Goal: Information Seeking & Learning: Find specific fact

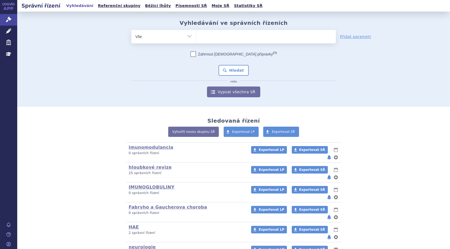
scroll to position [48, 0]
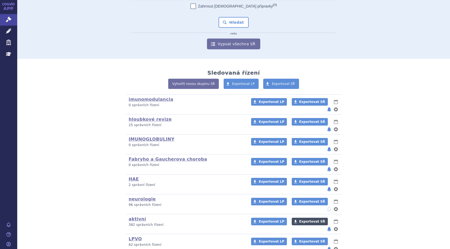
click at [300, 219] on span "Exportovat SŘ" at bounding box center [312, 221] width 26 height 4
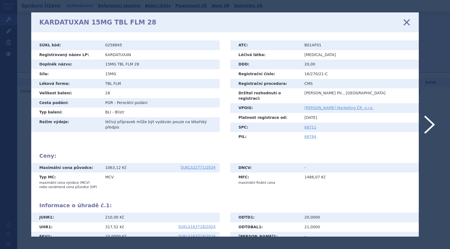
click at [402, 22] on div "KARDATUXAN 15MG TBL FLM 28 zavřít" at bounding box center [224, 22] width 387 height 20
click at [404, 22] on icon at bounding box center [406, 22] width 11 height 11
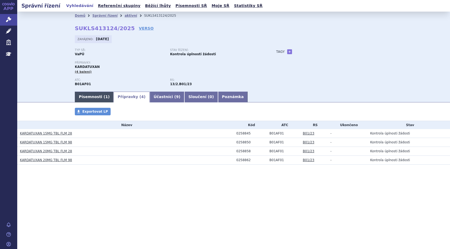
click at [97, 95] on link "Písemnosti ( 1 )" at bounding box center [94, 96] width 39 height 11
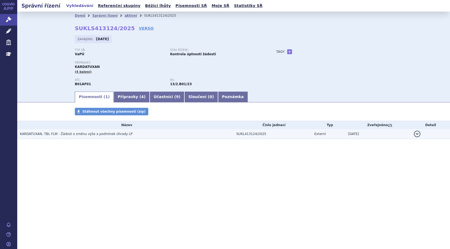
click at [41, 135] on span "KARDATUXAN, TBL FLM - Žádost o změnu výše a podmínek úhrady LP" at bounding box center [76, 134] width 113 height 4
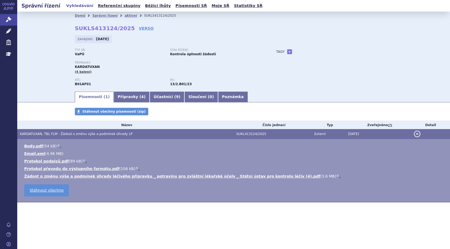
click at [336, 175] on link "🔍" at bounding box center [338, 176] width 5 height 4
click at [103, 16] on link "Správní řízení" at bounding box center [104, 16] width 25 height 4
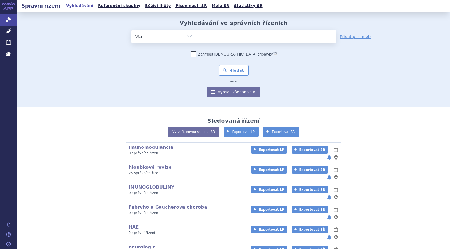
click at [226, 40] on ul at bounding box center [266, 35] width 140 height 11
click at [196, 40] on select at bounding box center [196, 36] width 0 height 13
type input "ka"
type input "kar"
type input "karda"
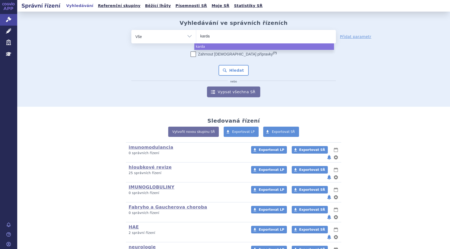
type input "kardat"
type input "kardatu"
type input "kardatux"
type input "kardatuxa"
type input "kardatuxan"
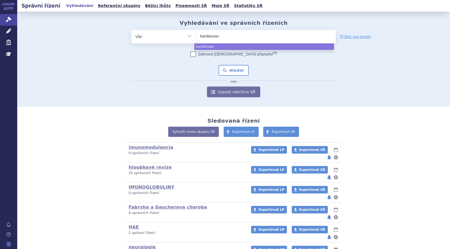
select select "kardatuxan"
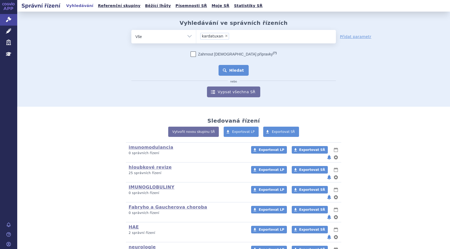
click at [229, 68] on button "Hledat" at bounding box center [233, 70] width 30 height 11
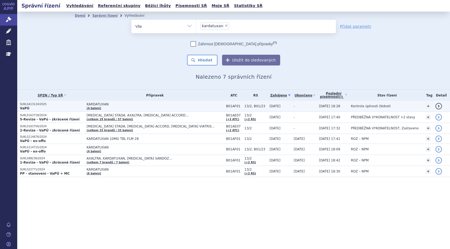
click at [29, 105] on p "SUKLS413124/2025" at bounding box center [52, 104] width 64 height 4
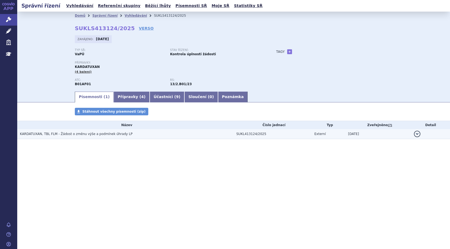
click at [36, 132] on span "KARDATUXAN, TBL FLM - Žádost o změnu výše a podmínek úhrady LP" at bounding box center [76, 134] width 113 height 4
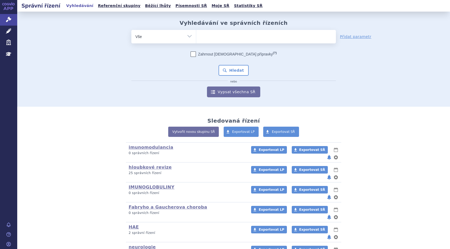
scroll to position [48, 0]
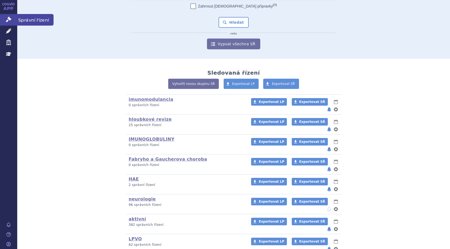
click at [2, 18] on link "Správní řízení" at bounding box center [8, 19] width 17 height 11
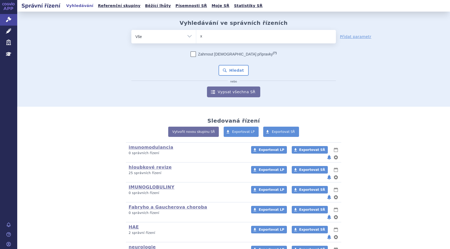
type input "xa"
type input "xar"
type input "xarek"
type input "xare"
type input "xarel"
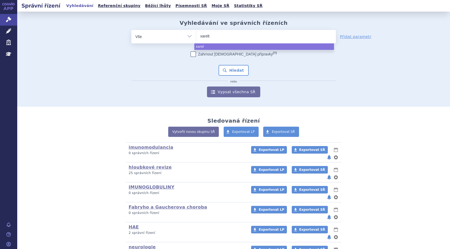
type input "xarelto"
select select "xarelto"
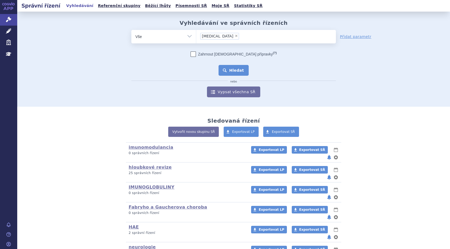
click at [239, 72] on button "Hledat" at bounding box center [233, 70] width 30 height 11
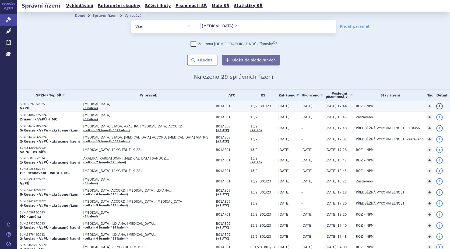
click at [35, 109] on p "VaPÚ" at bounding box center [50, 108] width 61 height 4
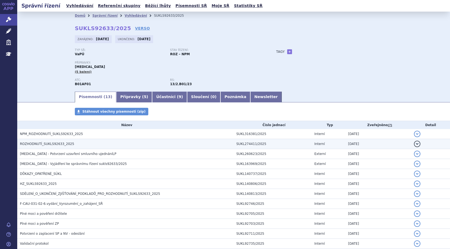
click at [47, 143] on span "ROZHODNUTÍ_SUKLS92633_2025" at bounding box center [47, 144] width 54 height 4
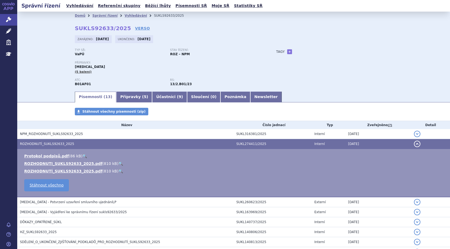
click at [118, 170] on link "🔍" at bounding box center [120, 171] width 5 height 4
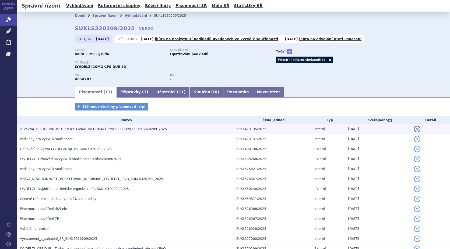
drag, startPoint x: 414, startPoint y: 128, endPoint x: 343, endPoint y: 137, distance: 71.6
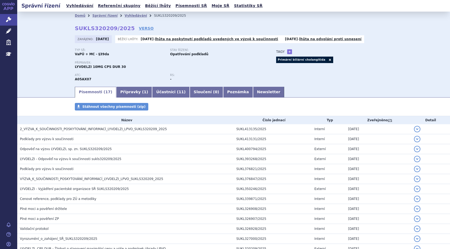
click at [414, 128] on button "detail" at bounding box center [417, 129] width 6 height 6
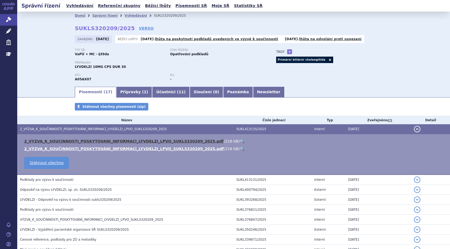
click at [100, 141] on link "2_VYZVA_K_SOUCINNOSTI_POSKYTOVANI_INFORMACI_LYVDELZI_LPVO_SUKLS320209_2025.pdf" at bounding box center [123, 141] width 199 height 4
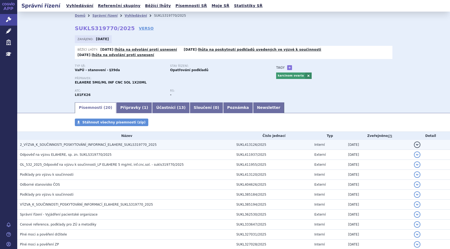
drag, startPoint x: 413, startPoint y: 139, endPoint x: 403, endPoint y: 139, distance: 10.3
click at [414, 141] on button "detail" at bounding box center [417, 144] width 6 height 6
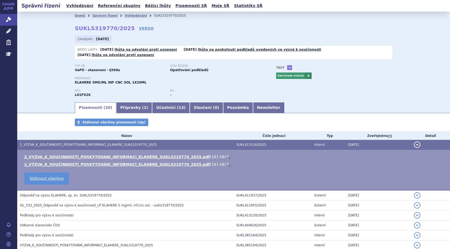
click at [226, 162] on link "🔍" at bounding box center [228, 164] width 5 height 4
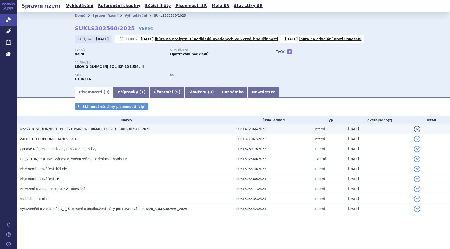
drag, startPoint x: 416, startPoint y: 128, endPoint x: 413, endPoint y: 129, distance: 2.7
click at [416, 128] on button "detail" at bounding box center [417, 129] width 6 height 6
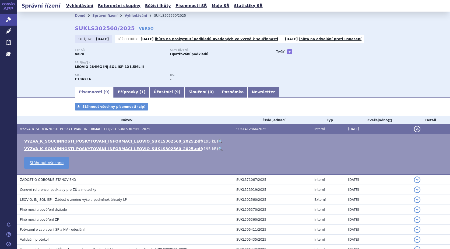
click at [218, 147] on link "🔍" at bounding box center [220, 148] width 5 height 4
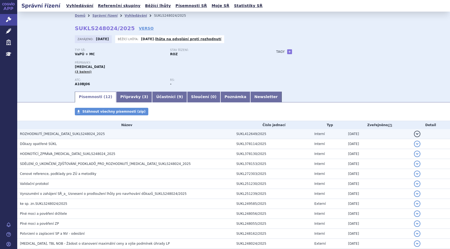
click at [414, 133] on button "detail" at bounding box center [417, 133] width 6 height 6
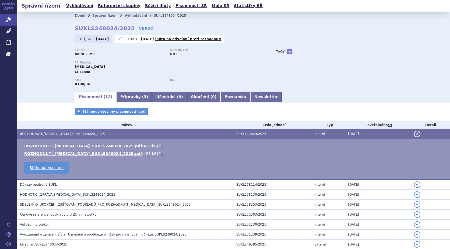
click at [158, 152] on link "🔍" at bounding box center [160, 153] width 5 height 4
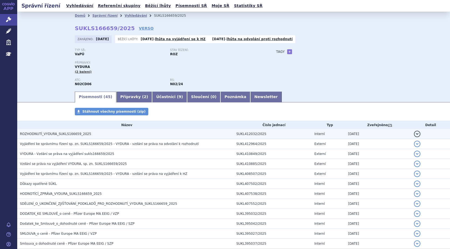
click at [414, 133] on button "detail" at bounding box center [417, 133] width 6 height 6
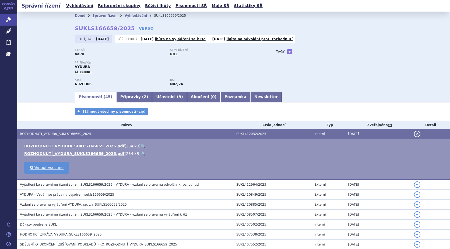
click at [141, 144] on link "🔍" at bounding box center [143, 146] width 5 height 4
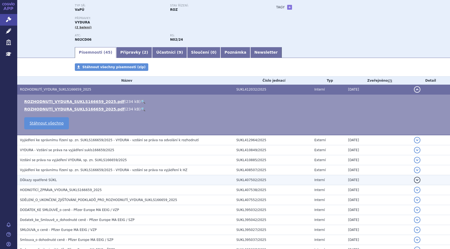
scroll to position [54, 0]
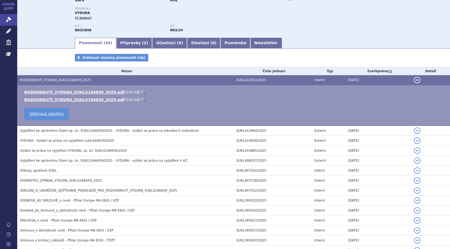
click at [411, 179] on td "detail" at bounding box center [430, 180] width 39 height 10
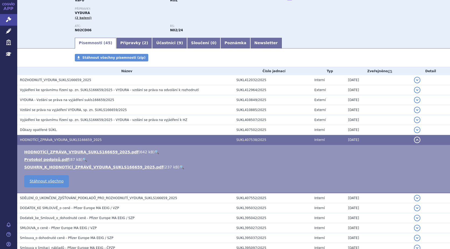
click at [154, 150] on link "🔍" at bounding box center [156, 152] width 5 height 4
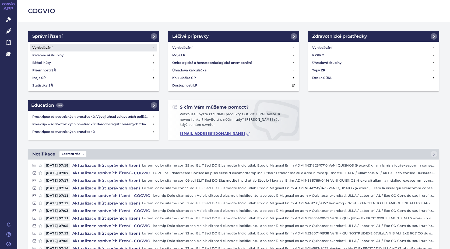
click at [42, 45] on h4 "Vyhledávání" at bounding box center [42, 47] width 20 height 5
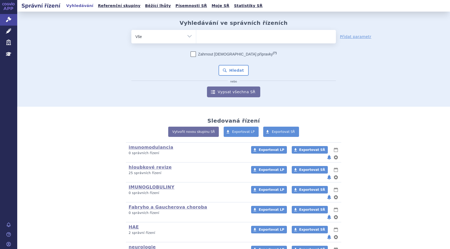
click at [206, 38] on ul at bounding box center [266, 35] width 140 height 11
click at [196, 38] on select at bounding box center [196, 36] width 0 height 13
type input "vy"
type input "vyd"
type input "vydu"
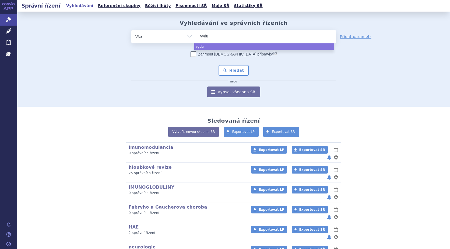
type input "vydur"
type input "vydura"
select select "vydura"
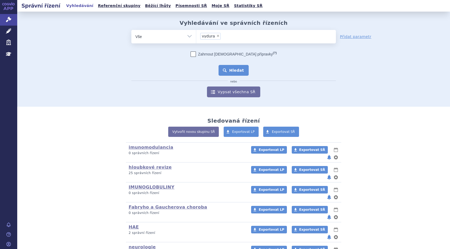
click at [223, 71] on button "Hledat" at bounding box center [233, 70] width 30 height 11
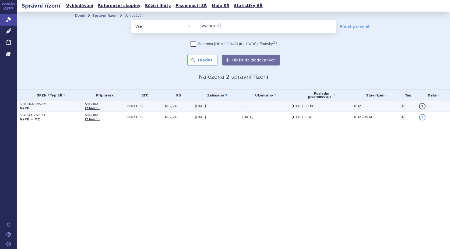
click at [31, 107] on p "VaPÚ" at bounding box center [51, 108] width 62 height 4
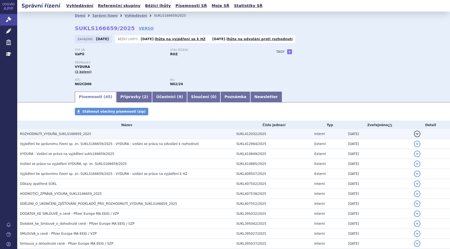
click at [35, 134] on span "ROZHODNUTÍ_VYDURA_SUKLS166659_2025" at bounding box center [55, 134] width 71 height 4
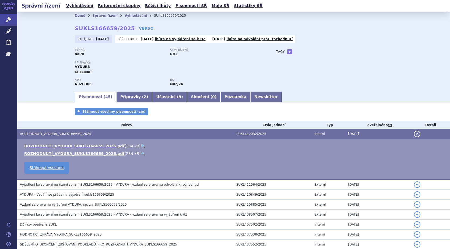
click at [141, 146] on link "🔍" at bounding box center [143, 146] width 5 height 4
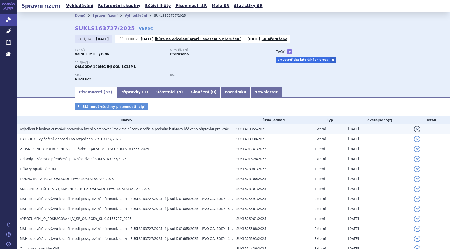
click at [415, 128] on button "detail" at bounding box center [417, 129] width 6 height 6
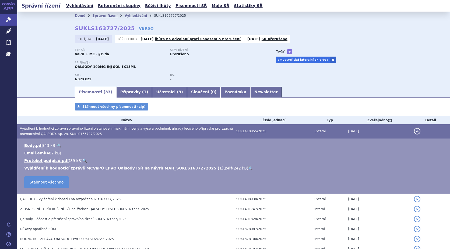
click at [248, 167] on link "🔍" at bounding box center [250, 168] width 5 height 4
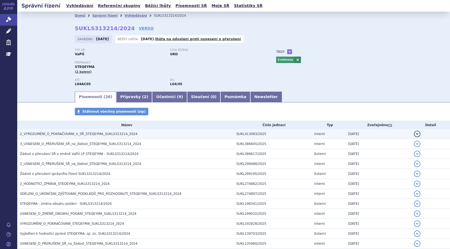
click at [414, 131] on button "detail" at bounding box center [417, 133] width 6 height 6
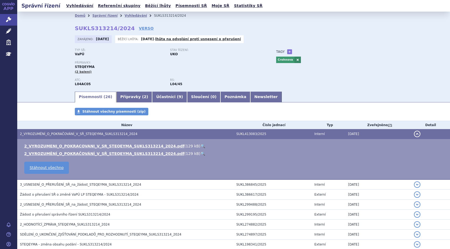
click at [200, 153] on link "🔍" at bounding box center [202, 153] width 5 height 4
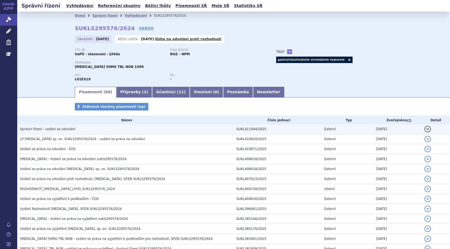
click at [424, 127] on button "detail" at bounding box center [427, 129] width 6 height 6
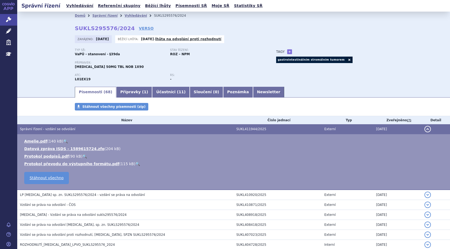
click at [63, 139] on link "🔍" at bounding box center [65, 141] width 5 height 4
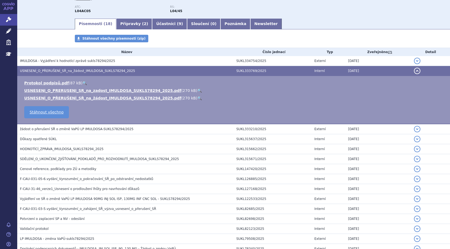
scroll to position [46, 0]
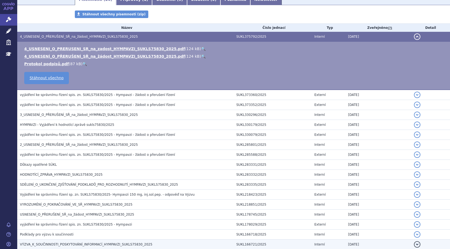
scroll to position [43, 0]
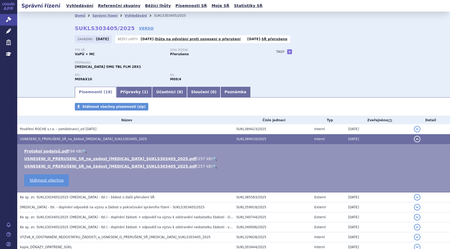
scroll to position [43, 0]
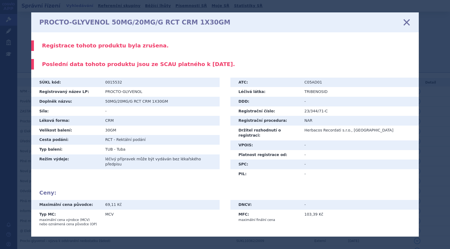
drag, startPoint x: 0, startPoint y: 0, endPoint x: 403, endPoint y: 25, distance: 404.0
click at [408, 27] on div "PROCTO-GLYVENOL 50MG/20MG/G RCT CRM 1X30GM zavřít" at bounding box center [224, 22] width 387 height 20
click at [402, 24] on div "PROCTO-GLYVENOL 50MG/20MG/G RCT CRM 1X30GM zavřít" at bounding box center [224, 22] width 387 height 20
click at [405, 23] on icon at bounding box center [406, 22] width 11 height 11
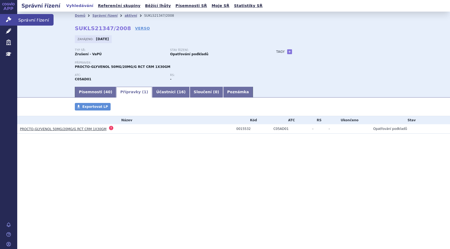
click at [9, 20] on icon at bounding box center [8, 19] width 5 height 5
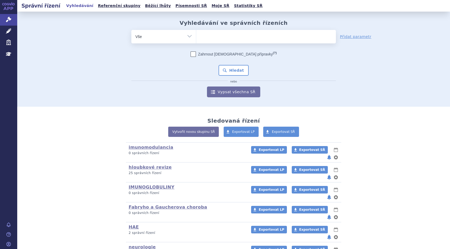
scroll to position [48, 0]
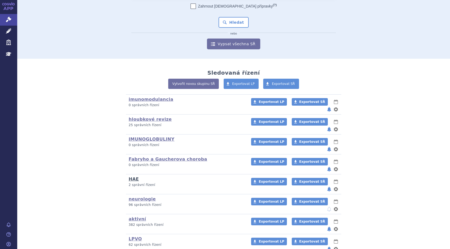
click at [132, 176] on link "HAE" at bounding box center [134, 178] width 10 height 5
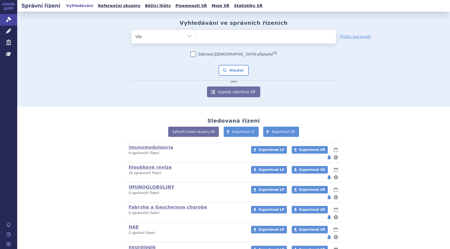
scroll to position [48, 0]
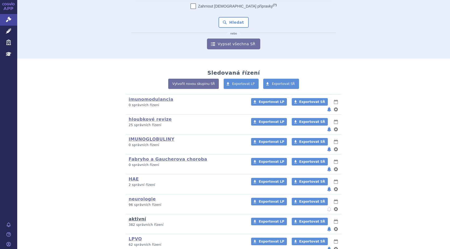
click at [131, 216] on link "aktivní" at bounding box center [137, 218] width 17 height 5
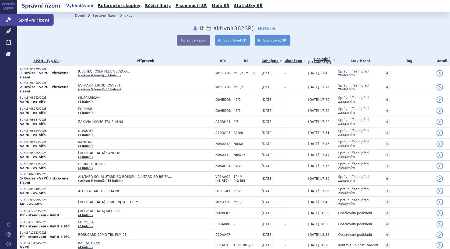
click at [9, 18] on icon at bounding box center [8, 19] width 5 height 5
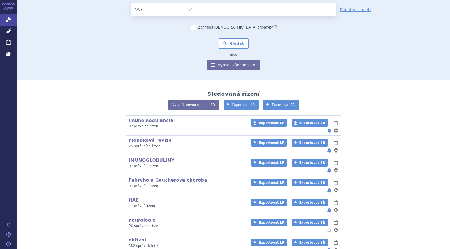
scroll to position [48, 0]
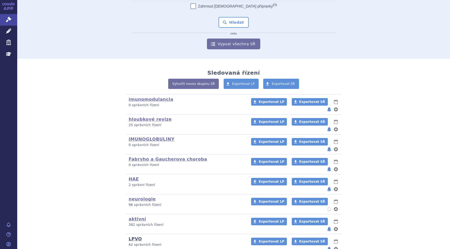
click at [133, 236] on link "LPVO" at bounding box center [135, 238] width 13 height 5
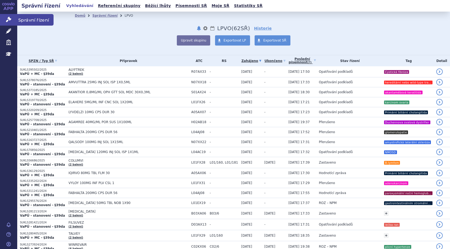
click at [3, 18] on link "Správní řízení" at bounding box center [8, 19] width 17 height 11
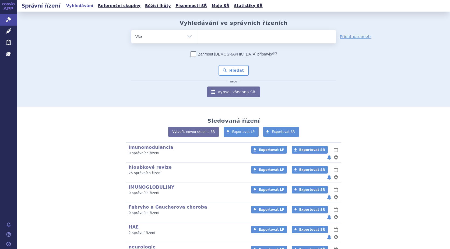
scroll to position [48, 0]
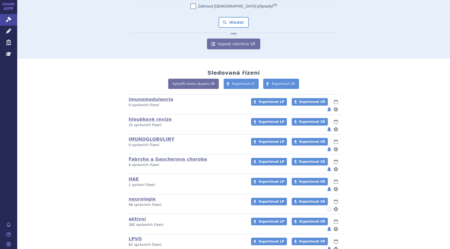
click at [327, 245] on button "notifikace" at bounding box center [328, 248] width 5 height 6
select select "weekly"
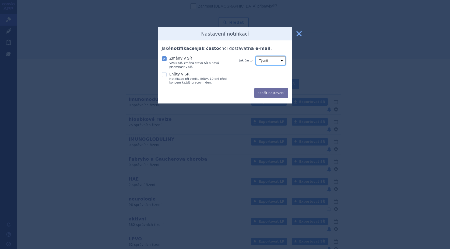
click at [281, 61] on select "Denně Týdně Měsíčně" at bounding box center [271, 60] width 30 height 9
click at [164, 57] on icon at bounding box center [164, 58] width 5 height 5
click at [164, 57] on input "Změny v SŘ Vznik SŘ, změna stavu SŘ a nová písemnost v SŘ." at bounding box center [164, 57] width 5 height 5
checkbox input "false"
click at [268, 91] on button "Uložit nastavení" at bounding box center [271, 93] width 34 height 10
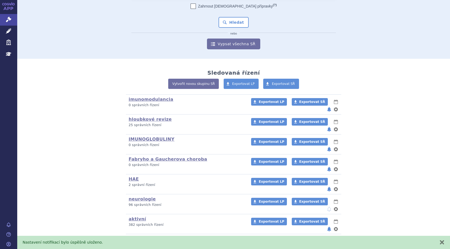
click at [327, 186] on button "notifikace" at bounding box center [328, 189] width 5 height 6
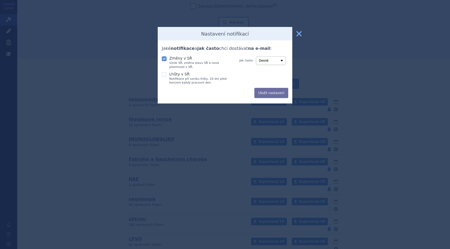
drag, startPoint x: 164, startPoint y: 58, endPoint x: 211, endPoint y: 91, distance: 57.5
click at [164, 58] on icon at bounding box center [164, 58] width 5 height 5
click at [164, 58] on input "Změny v SŘ Vznik SŘ, změna stavu SŘ a nová písemnost v SŘ." at bounding box center [164, 57] width 5 height 5
checkbox input "false"
click at [270, 91] on button "Uložit nastavení" at bounding box center [271, 93] width 34 height 10
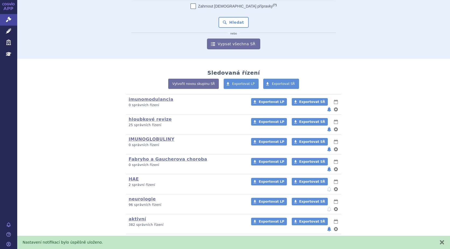
click at [326, 166] on button "notifikace" at bounding box center [328, 169] width 5 height 6
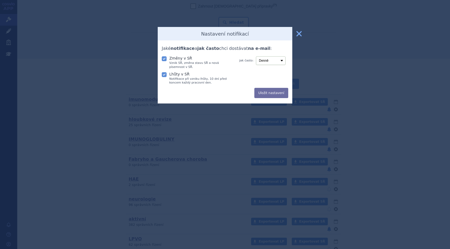
click at [166, 58] on icon at bounding box center [164, 58] width 5 height 5
click at [166, 58] on input "Změny v SŘ Vznik SŘ, změna stavu SŘ a nová písemnost v SŘ." at bounding box center [164, 57] width 5 height 5
checkbox input "false"
click at [162, 75] on icon at bounding box center [164, 74] width 5 height 5
click at [162, 75] on input "Lhůty v SŘ Notifikace při vzniku lhůty, 10 dní před koncem každý pracovní den." at bounding box center [164, 73] width 5 height 5
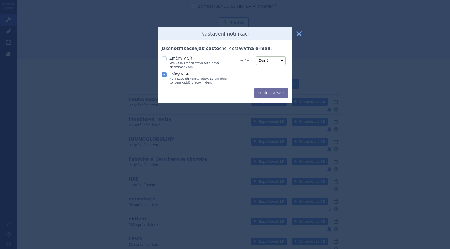
checkbox input "false"
click at [272, 92] on button "Uložit nastavení" at bounding box center [271, 93] width 34 height 10
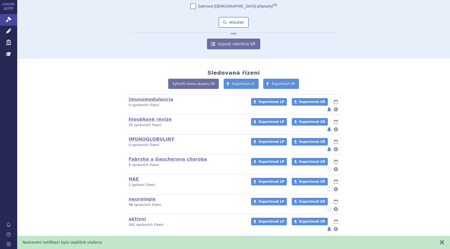
click at [326, 146] on button "notifikace" at bounding box center [328, 149] width 5 height 6
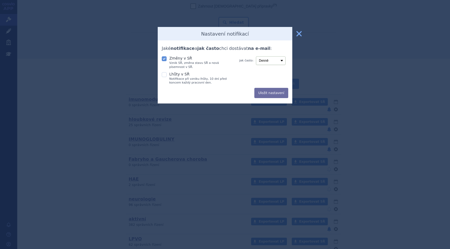
click at [164, 59] on icon at bounding box center [164, 58] width 5 height 5
click at [164, 59] on input "Změny v SŘ Vznik SŘ, změna stavu SŘ a nová písemnost v SŘ." at bounding box center [164, 57] width 5 height 5
checkbox input "false"
click at [268, 92] on button "Uložit nastavení" at bounding box center [271, 93] width 34 height 10
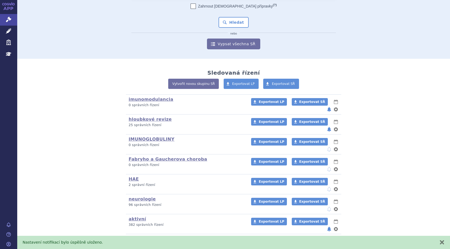
click at [326, 126] on button "notifikace" at bounding box center [328, 129] width 5 height 6
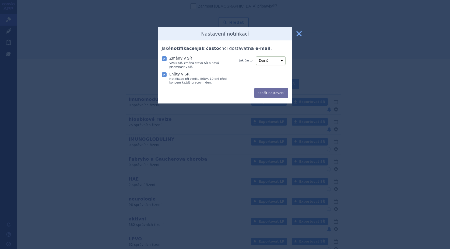
click at [166, 60] on icon at bounding box center [164, 58] width 5 height 5
click at [166, 60] on input "Změny v SŘ Vznik SŘ, změna stavu SŘ a nová písemnost v SŘ." at bounding box center [164, 57] width 5 height 5
checkbox input "false"
click at [163, 75] on icon at bounding box center [164, 74] width 5 height 5
click at [163, 75] on input "Lhůty v SŘ Notifikace při vzniku lhůty, 10 dní před koncem každý pracovní den." at bounding box center [164, 73] width 5 height 5
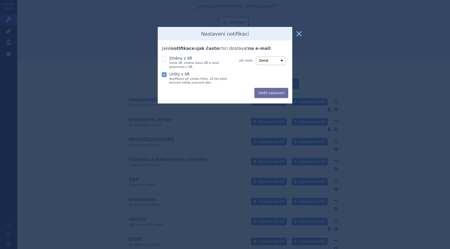
checkbox input "false"
click at [272, 94] on button "Uložit nastavení" at bounding box center [271, 93] width 34 height 10
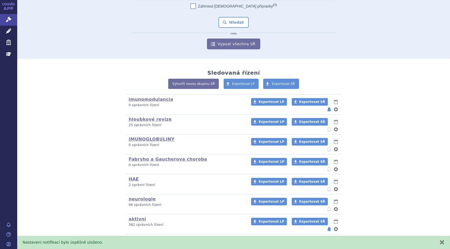
click at [327, 106] on button "notifikace" at bounding box center [328, 109] width 5 height 6
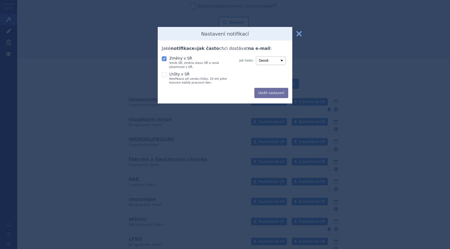
click at [163, 58] on icon at bounding box center [164, 58] width 5 height 5
click at [163, 58] on input "Změny v SŘ Vznik SŘ, změna stavu SŘ a nová písemnost v SŘ." at bounding box center [164, 57] width 5 height 5
checkbox input "false"
click at [269, 95] on button "Uložit nastavení" at bounding box center [271, 93] width 34 height 10
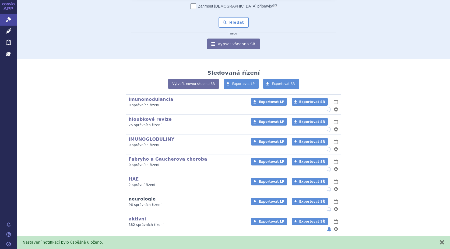
click at [142, 196] on link "neurologie" at bounding box center [142, 198] width 27 height 5
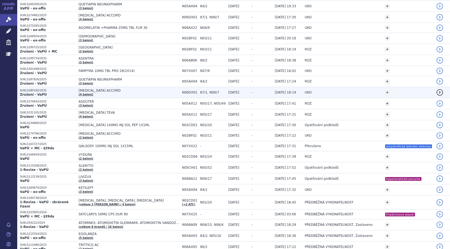
scroll to position [780, 0]
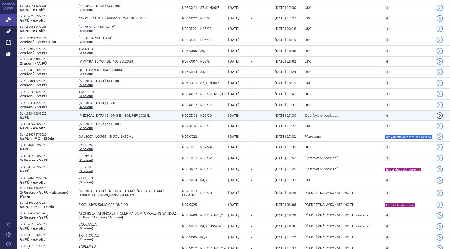
click at [23, 116] on strong "VaPÚ" at bounding box center [24, 118] width 9 height 4
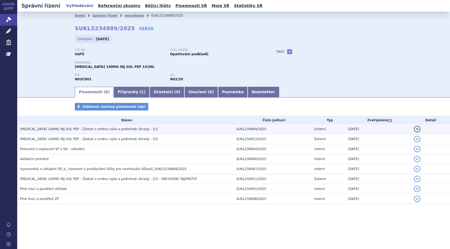
click at [415, 127] on button "detail" at bounding box center [417, 129] width 6 height 6
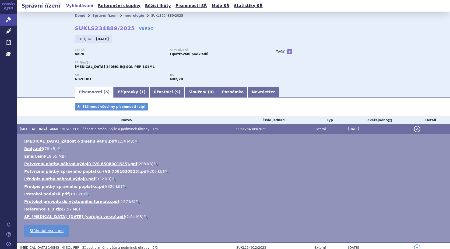
click at [134, 139] on link "🔍" at bounding box center [136, 141] width 5 height 4
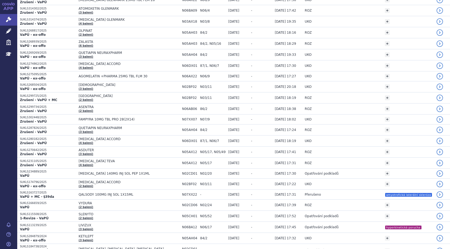
scroll to position [699, 0]
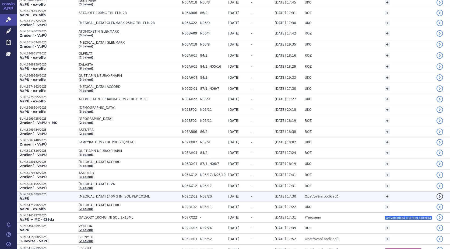
click at [26, 196] on p "SUKLS234889/2025" at bounding box center [48, 194] width 56 height 4
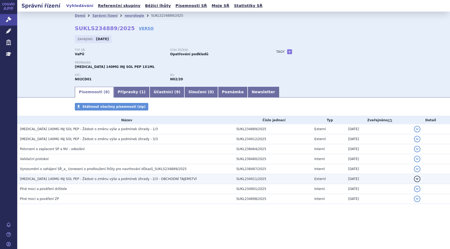
click at [416, 179] on button "detail" at bounding box center [417, 178] width 6 height 6
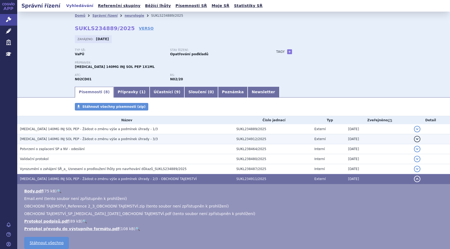
click at [414, 138] on button "detail" at bounding box center [417, 139] width 6 height 6
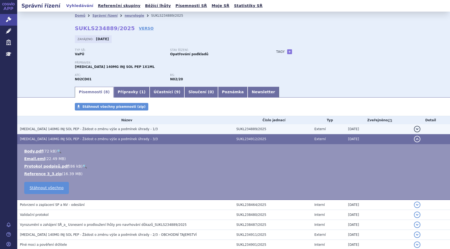
click at [414, 127] on button "detail" at bounding box center [417, 129] width 6 height 6
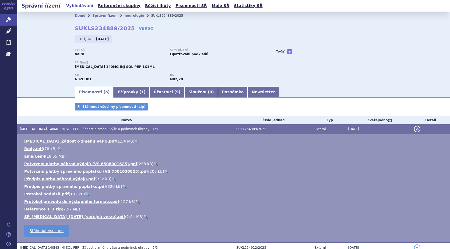
click at [143, 216] on link "🔍" at bounding box center [145, 216] width 5 height 4
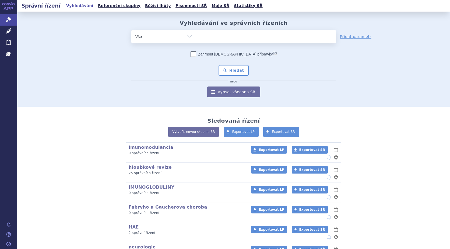
click at [208, 40] on ul at bounding box center [266, 35] width 140 height 11
click at [196, 40] on select at bounding box center [196, 36] width 0 height 13
click at [205, 37] on ul at bounding box center [266, 35] width 140 height 11
click at [196, 37] on select at bounding box center [196, 36] width 0 height 13
click at [206, 37] on ul at bounding box center [266, 35] width 140 height 11
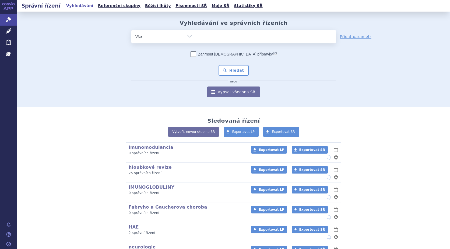
click at [196, 37] on select at bounding box center [196, 36] width 0 height 13
drag, startPoint x: 206, startPoint y: 36, endPoint x: 209, endPoint y: 37, distance: 2.9
click at [207, 37] on ul at bounding box center [266, 35] width 140 height 11
click at [196, 37] on select at bounding box center [196, 36] width 0 height 13
type input "aj"
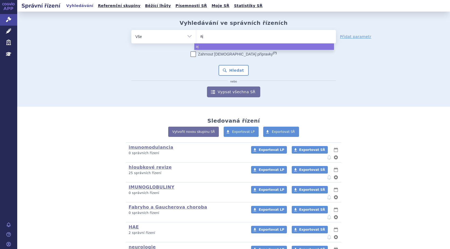
type input "ajo"
type input "ajov"
type input "[MEDICAL_DATA]"
select select "[MEDICAL_DATA]"
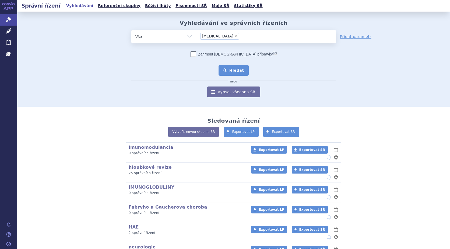
click at [235, 68] on button "Hledat" at bounding box center [233, 70] width 30 height 11
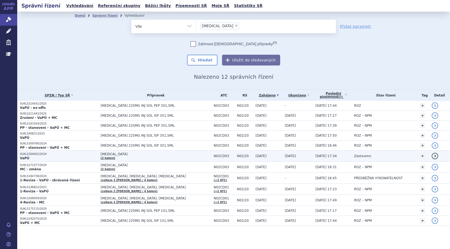
click at [24, 153] on p "SUKLS304052/2024" at bounding box center [59, 154] width 78 height 4
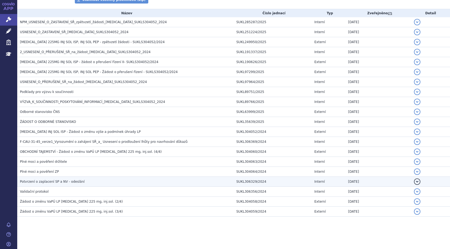
scroll to position [85, 0]
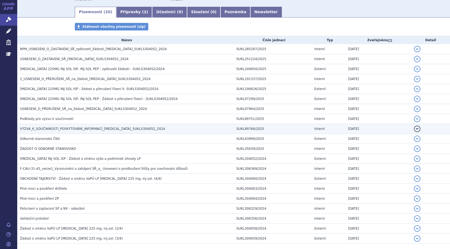
click at [413, 126] on tbody "NPM_USNESENÍ_O_ZASTAVENÍ_SŘ_zpětvzetí_žádosti_AJOVY_SUKLS304052_2024 SUKL285287…" at bounding box center [233, 143] width 433 height 199
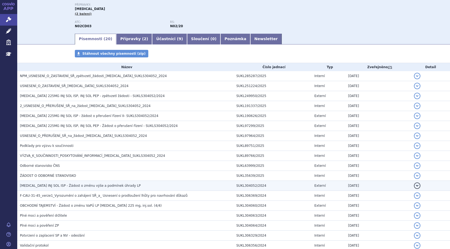
click at [414, 184] on button "detail" at bounding box center [417, 185] width 6 height 6
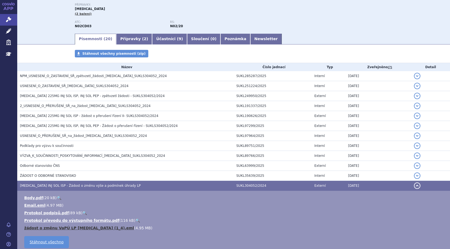
click at [39, 225] on link "žádost o změnu VaPÚ LP AJOVY (1_4).eml" at bounding box center [79, 227] width 110 height 4
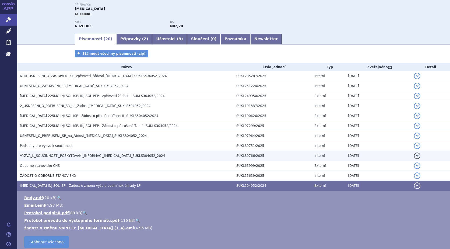
click at [414, 154] on button "detail" at bounding box center [417, 155] width 6 height 6
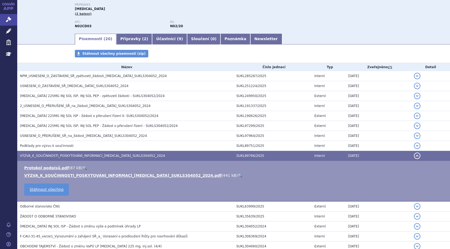
click at [238, 175] on link "🔍" at bounding box center [240, 175] width 5 height 4
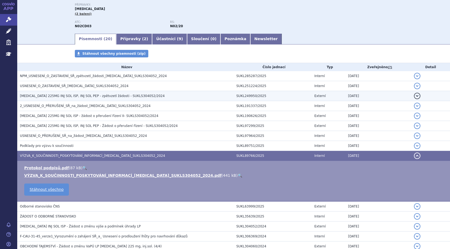
click at [414, 96] on button "detail" at bounding box center [417, 96] width 6 height 6
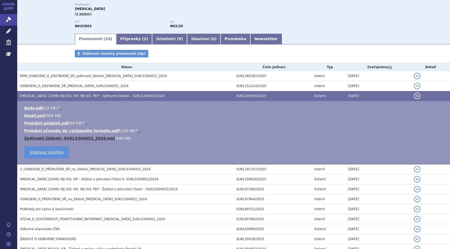
click at [90, 138] on link "Zpětvzetí žádosti- SUKLS304052_2024.eml" at bounding box center [69, 138] width 91 height 4
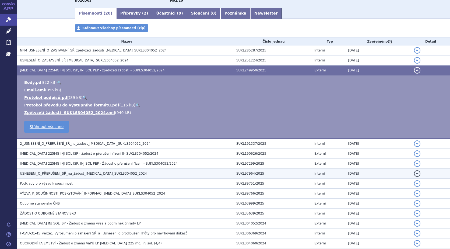
scroll to position [0, 0]
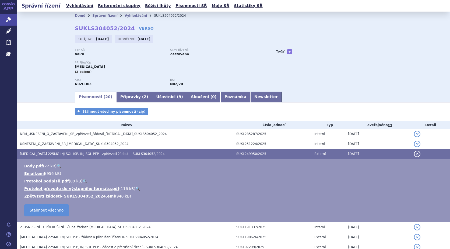
click at [244, 45] on div "Zahájeno: 22.11.2024 Ukončeno: 17.07.2025" at bounding box center [233, 40] width 317 height 10
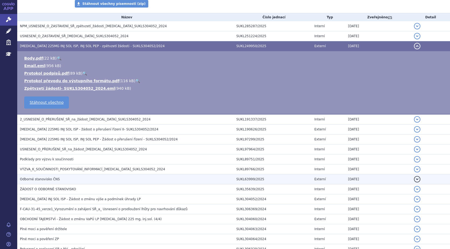
click at [414, 179] on button "detail" at bounding box center [417, 179] width 6 height 6
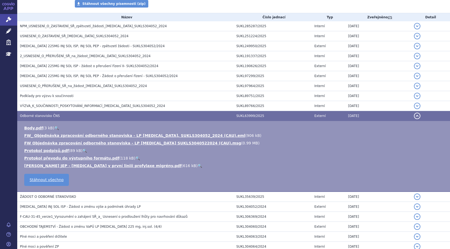
click at [197, 165] on link "🔍" at bounding box center [199, 165] width 5 height 4
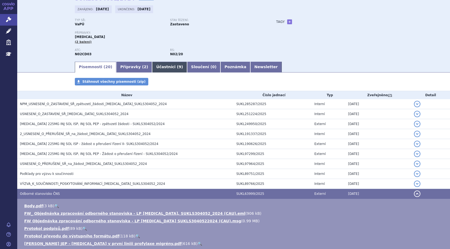
scroll to position [0, 0]
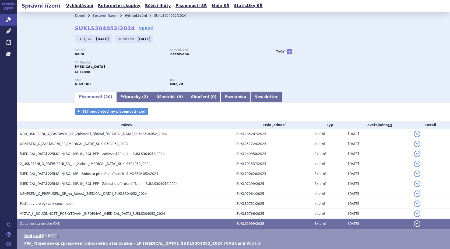
click at [125, 14] on link "Vyhledávání" at bounding box center [136, 16] width 22 height 4
click at [125, 16] on link "Vyhledávání" at bounding box center [136, 16] width 22 height 4
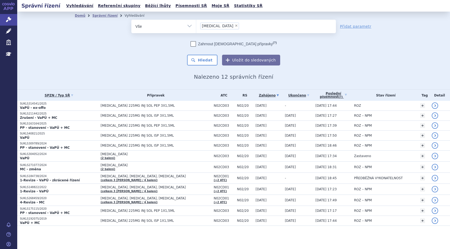
click at [235, 26] on span "×" at bounding box center [236, 25] width 3 height 3
click at [196, 26] on select "[MEDICAL_DATA]" at bounding box center [196, 25] width 0 height 13
select select
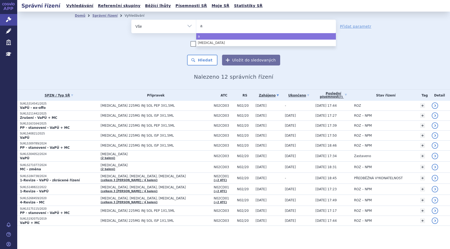
type input "ai"
type input "aim"
type input "aimo"
type input "aimov"
type input "aimovi"
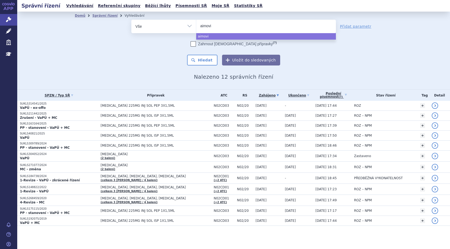
type input "[MEDICAL_DATA]"
select select "aimovig"
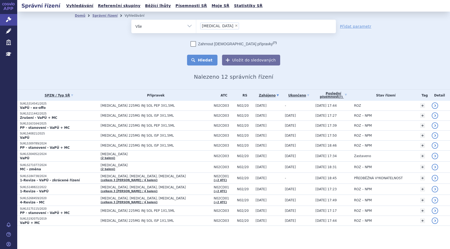
click at [209, 57] on button "Hledat" at bounding box center [202, 60] width 30 height 11
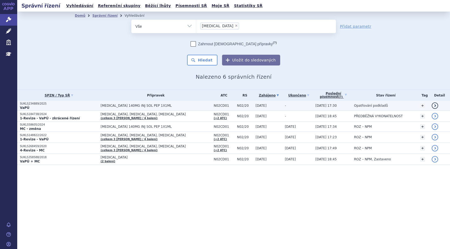
click at [22, 104] on p "SUKLS234889/2025" at bounding box center [59, 104] width 78 height 4
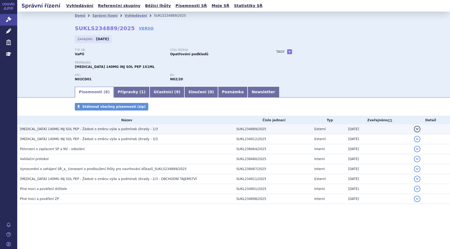
click at [416, 128] on button "detail" at bounding box center [417, 129] width 6 height 6
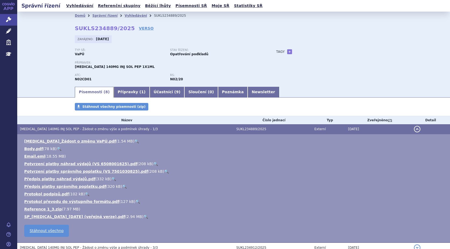
click at [134, 140] on link "🔍" at bounding box center [136, 141] width 5 height 4
click at [134, 141] on link "🔍" at bounding box center [136, 141] width 5 height 4
click at [143, 216] on link "🔍" at bounding box center [145, 216] width 5 height 4
click at [125, 15] on link "Vyhledávání" at bounding box center [136, 16] width 22 height 4
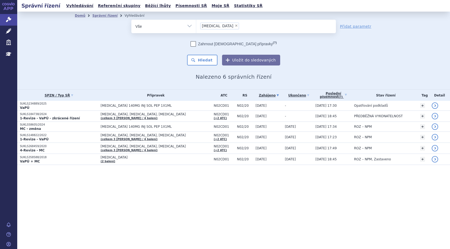
click at [235, 26] on span "×" at bounding box center [236, 25] width 3 height 3
click at [196, 26] on select "[MEDICAL_DATA]" at bounding box center [196, 25] width 0 height 13
select select
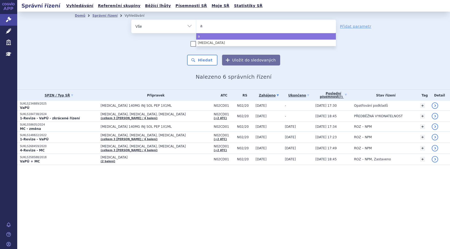
type input "aj"
type input "ajo"
type input "ajov"
type input "[MEDICAL_DATA]"
select select "[MEDICAL_DATA]"
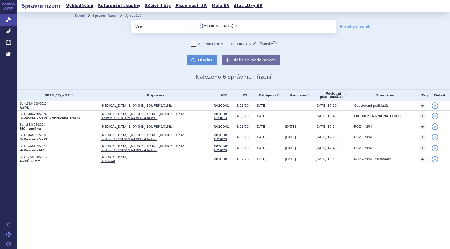
click at [203, 59] on button "Hledat" at bounding box center [202, 60] width 30 height 11
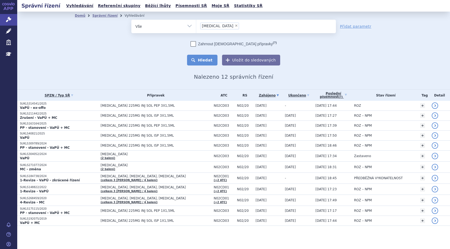
click at [207, 61] on button "Hledat" at bounding box center [202, 60] width 30 height 11
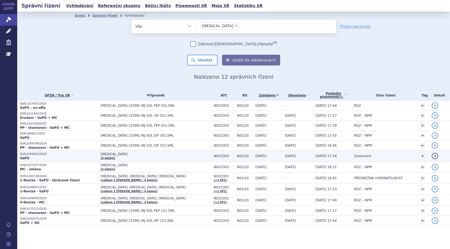
click at [432, 156] on link "detail" at bounding box center [435, 156] width 6 height 6
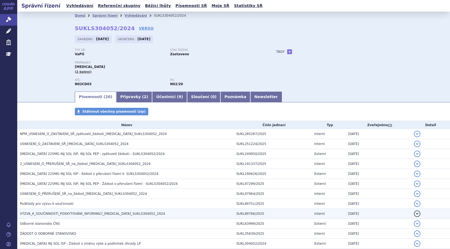
click at [97, 213] on span "VÝZVA_K_SOUČINNOSTI_POSKYTOVÁNÍ_INFORMACÍ_[MEDICAL_DATA]_SUKLS304052_2024" at bounding box center [92, 213] width 145 height 4
click at [414, 212] on button "detail" at bounding box center [417, 213] width 6 height 6
click at [414, 214] on button "detail" at bounding box center [417, 213] width 6 height 6
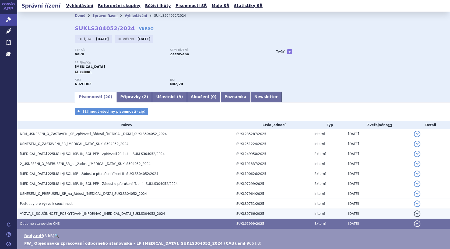
scroll to position [54, 0]
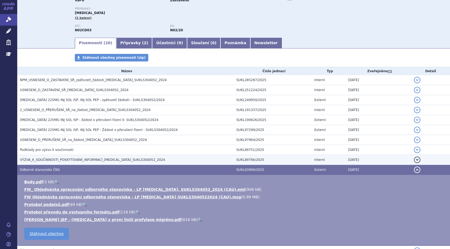
click at [414, 158] on button "detail" at bounding box center [417, 159] width 6 height 6
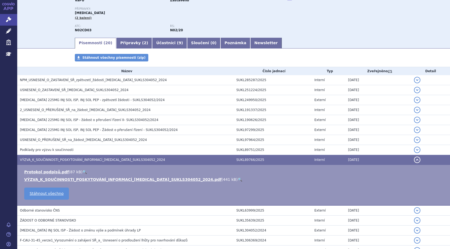
click at [238, 178] on link "🔍" at bounding box center [240, 179] width 5 height 4
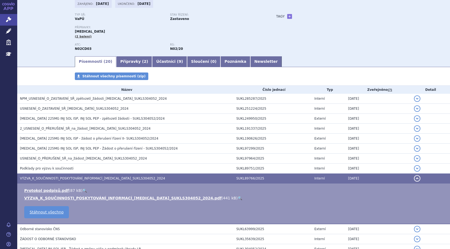
scroll to position [27, 0]
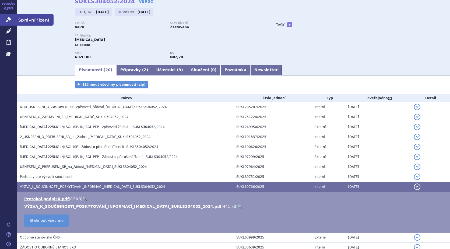
click at [3, 16] on link "Správní řízení" at bounding box center [8, 19] width 17 height 11
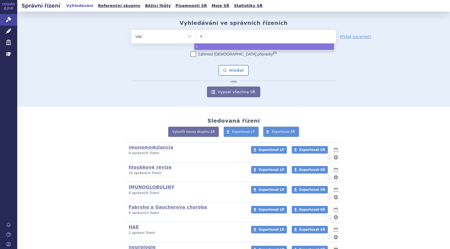
select select
type input "sina"
type input "sinal"
type input "sinala"
type input "sinalar"
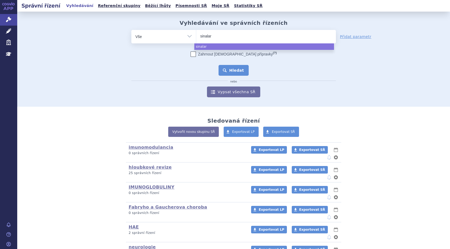
click at [236, 68] on button "Hledat" at bounding box center [233, 70] width 30 height 11
select select "sinalar"
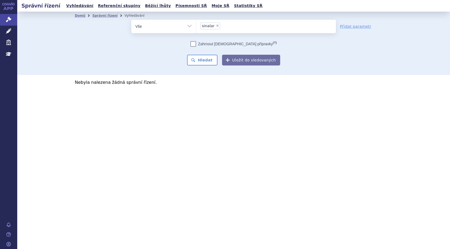
click at [216, 26] on span "×" at bounding box center [217, 25] width 3 height 3
click at [196, 26] on select "sinalar" at bounding box center [196, 25] width 0 height 13
select select
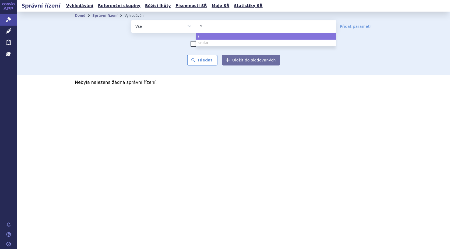
type input "si"
type input "sia"
type input "sial"
type input "sialan"
type input "sialanr"
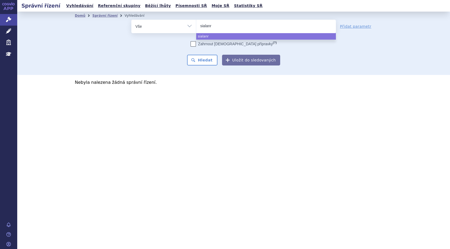
type input "sialan"
type input "sialana"
type input "sialanar"
select select "sialanar"
click at [205, 61] on button "Hledat" at bounding box center [202, 60] width 30 height 11
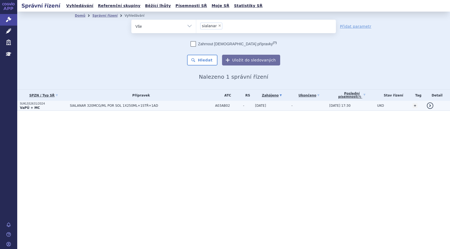
click at [33, 108] on strong "VaPÚ + MC" at bounding box center [30, 108] width 20 height 4
click at [26, 105] on p "SUKLS52631/2024" at bounding box center [43, 104] width 47 height 4
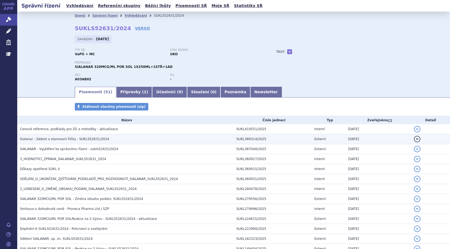
click at [414, 137] on button "detail" at bounding box center [417, 139] width 6 height 6
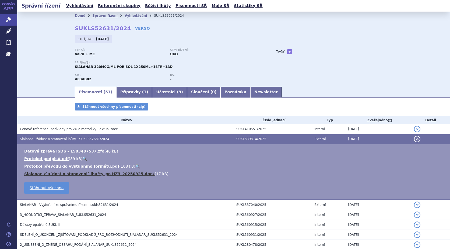
click at [67, 173] on link "Sialanar_zˇa´dost o stanoveni´ lhu°ty_po HZ3_20250925.docx" at bounding box center [89, 173] width 130 height 4
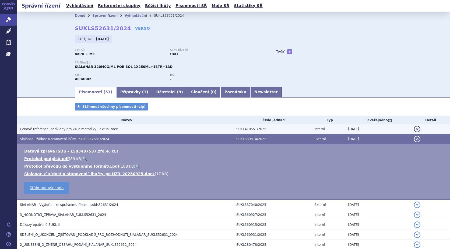
click at [414, 127] on button "detail" at bounding box center [417, 129] width 6 height 6
